Goal: Find contact information: Find contact information

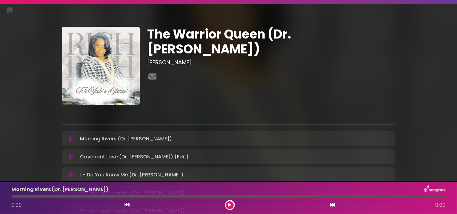
scroll to position [28, 0]
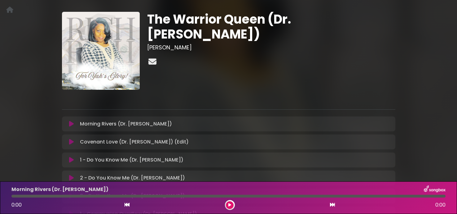
click at [152, 57] on icon at bounding box center [152, 61] width 11 height 8
